Goal: Task Accomplishment & Management: Manage account settings

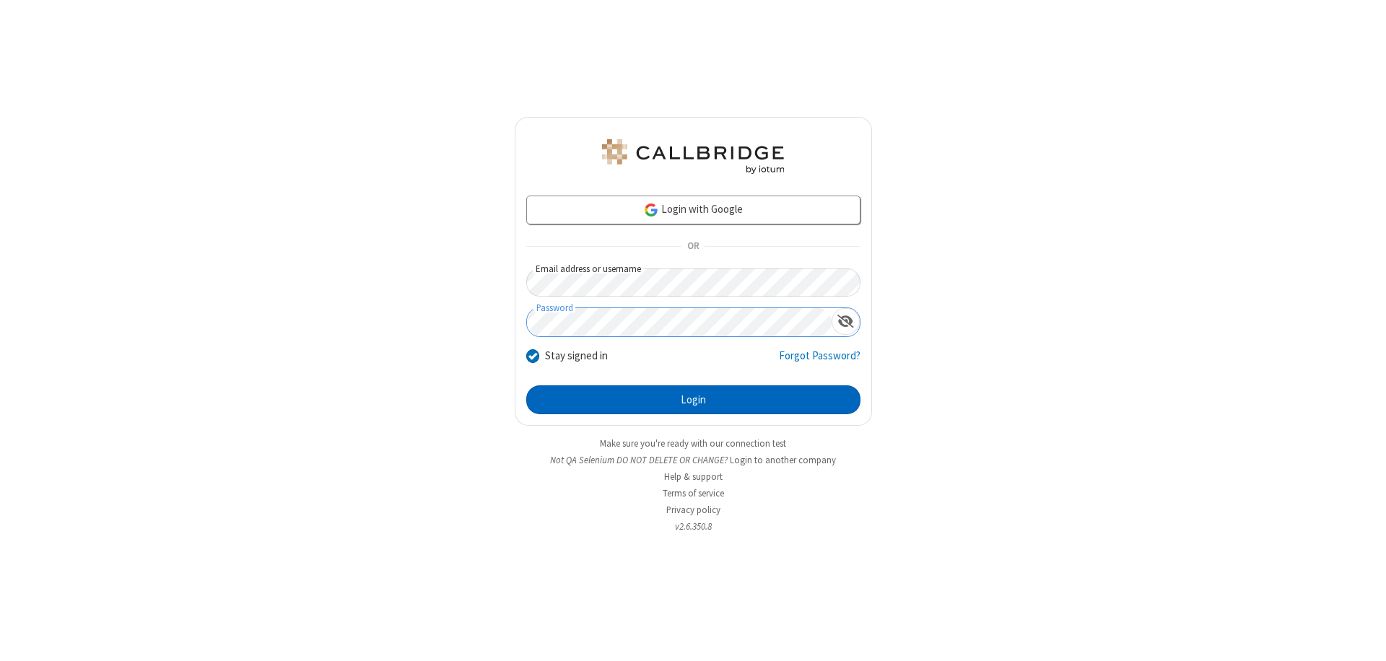
click at [693, 400] on button "Login" at bounding box center [693, 399] width 334 height 29
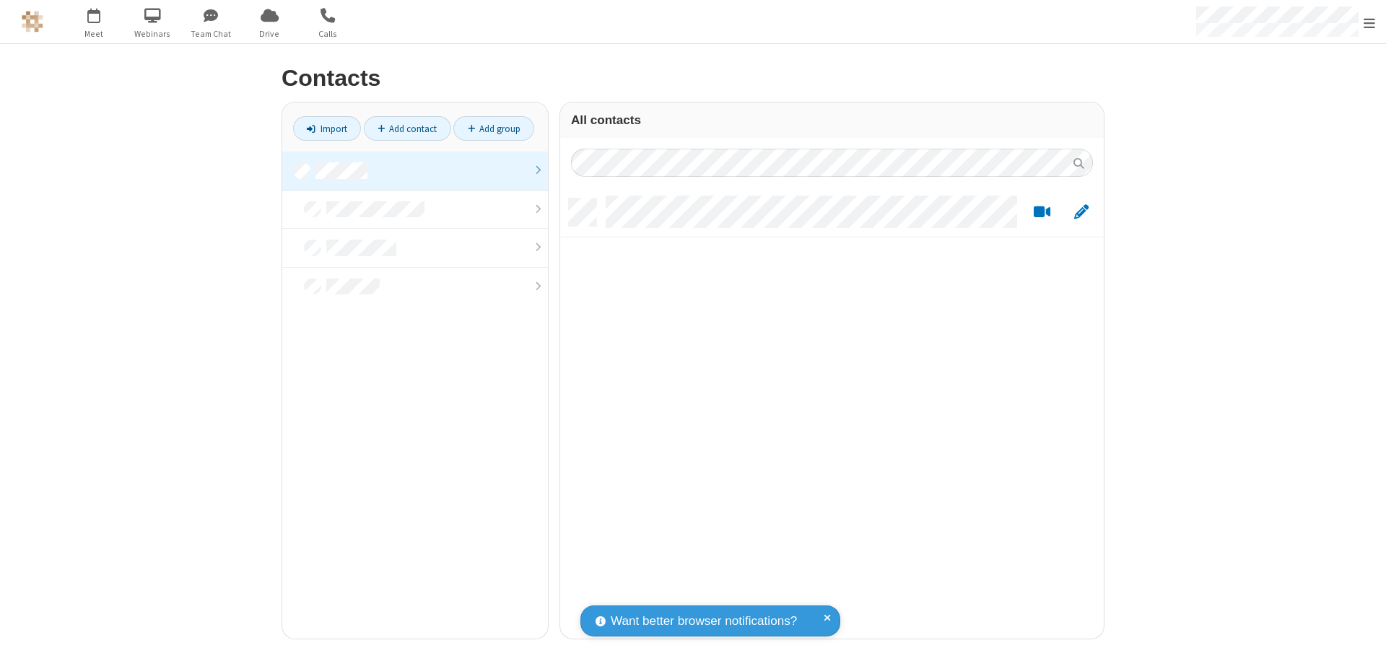
click at [415, 170] on link at bounding box center [415, 171] width 266 height 39
click at [407, 128] on link "Add contact" at bounding box center [407, 128] width 87 height 25
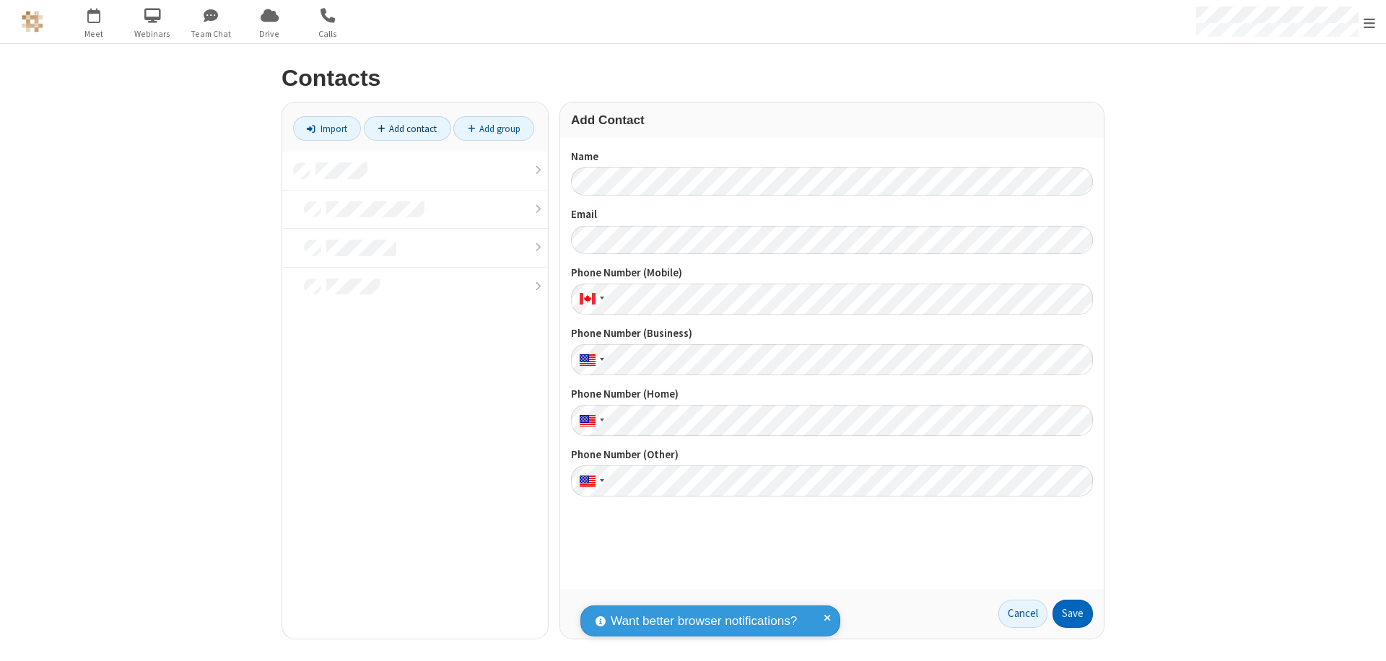
click at [1073, 614] on button "Save" at bounding box center [1072, 614] width 40 height 29
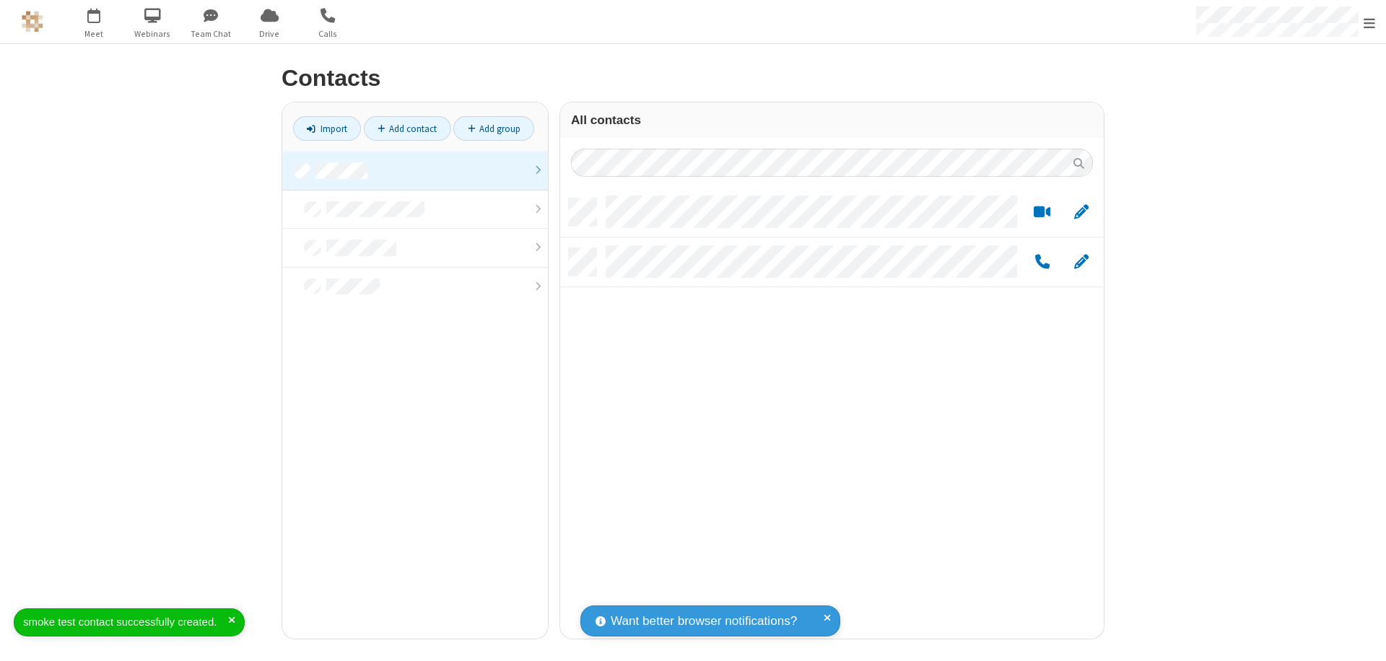
scroll to position [440, 533]
